Goal: Information Seeking & Learning: Learn about a topic

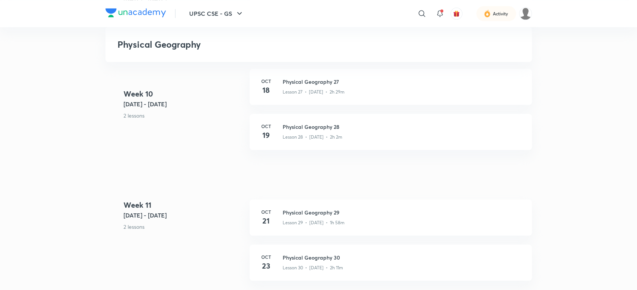
scroll to position [1876, 0]
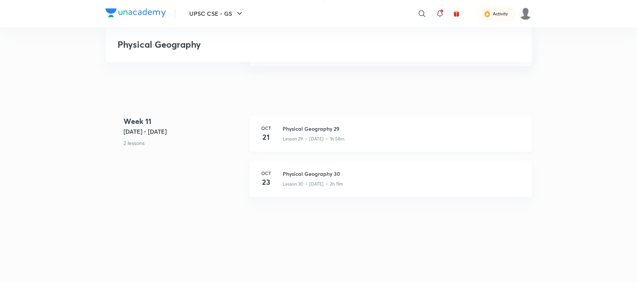
click at [348, 141] on div "Lesson 29 • [DATE] • 1h 58m" at bounding box center [403, 137] width 240 height 10
click at [331, 136] on p "Lesson 29 • [DATE] • 1h 58m" at bounding box center [314, 138] width 62 height 7
click at [343, 176] on h3 "Physical Geography 30" at bounding box center [403, 174] width 240 height 8
